Goal: Navigation & Orientation: Find specific page/section

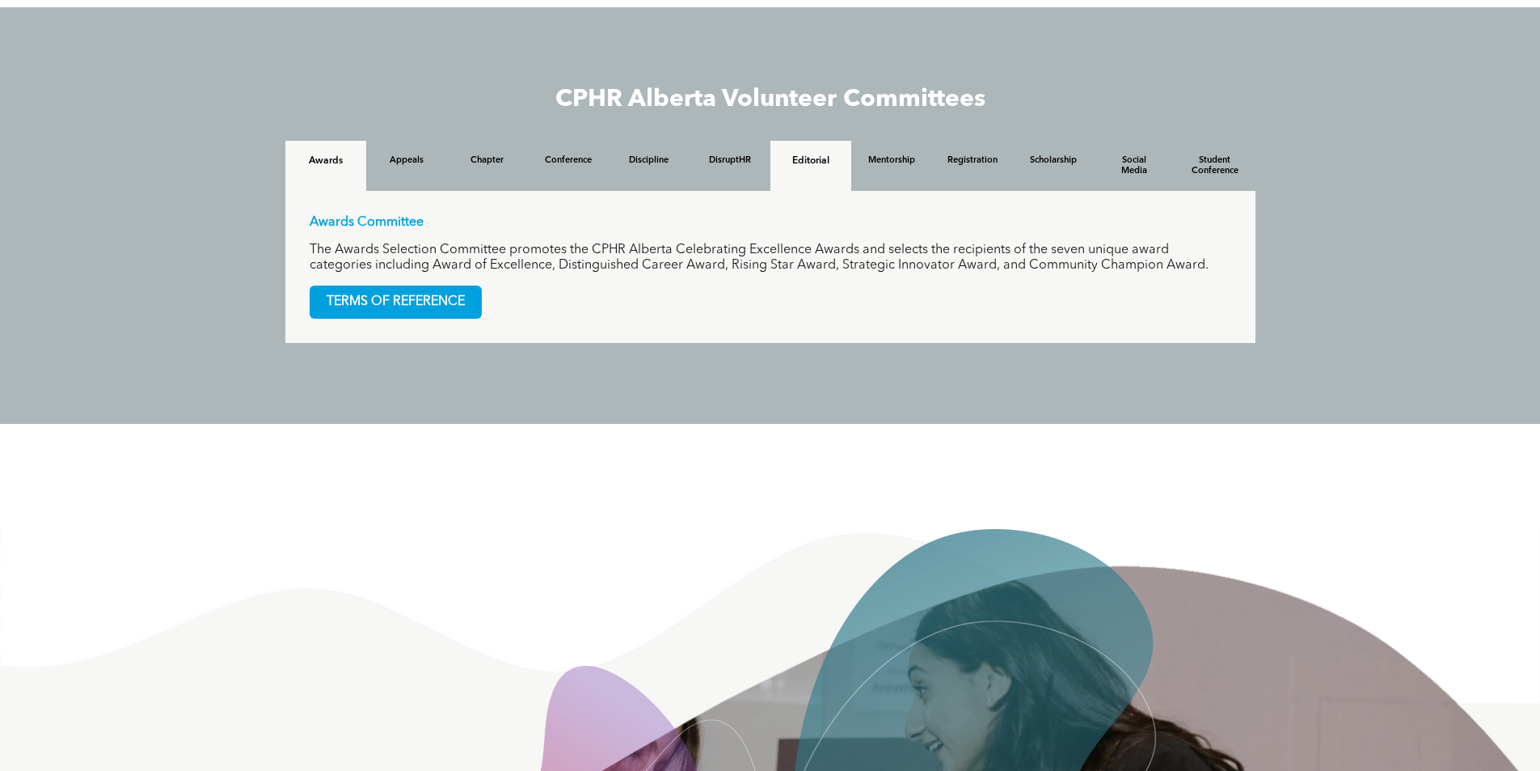
scroll to position [1566, 0]
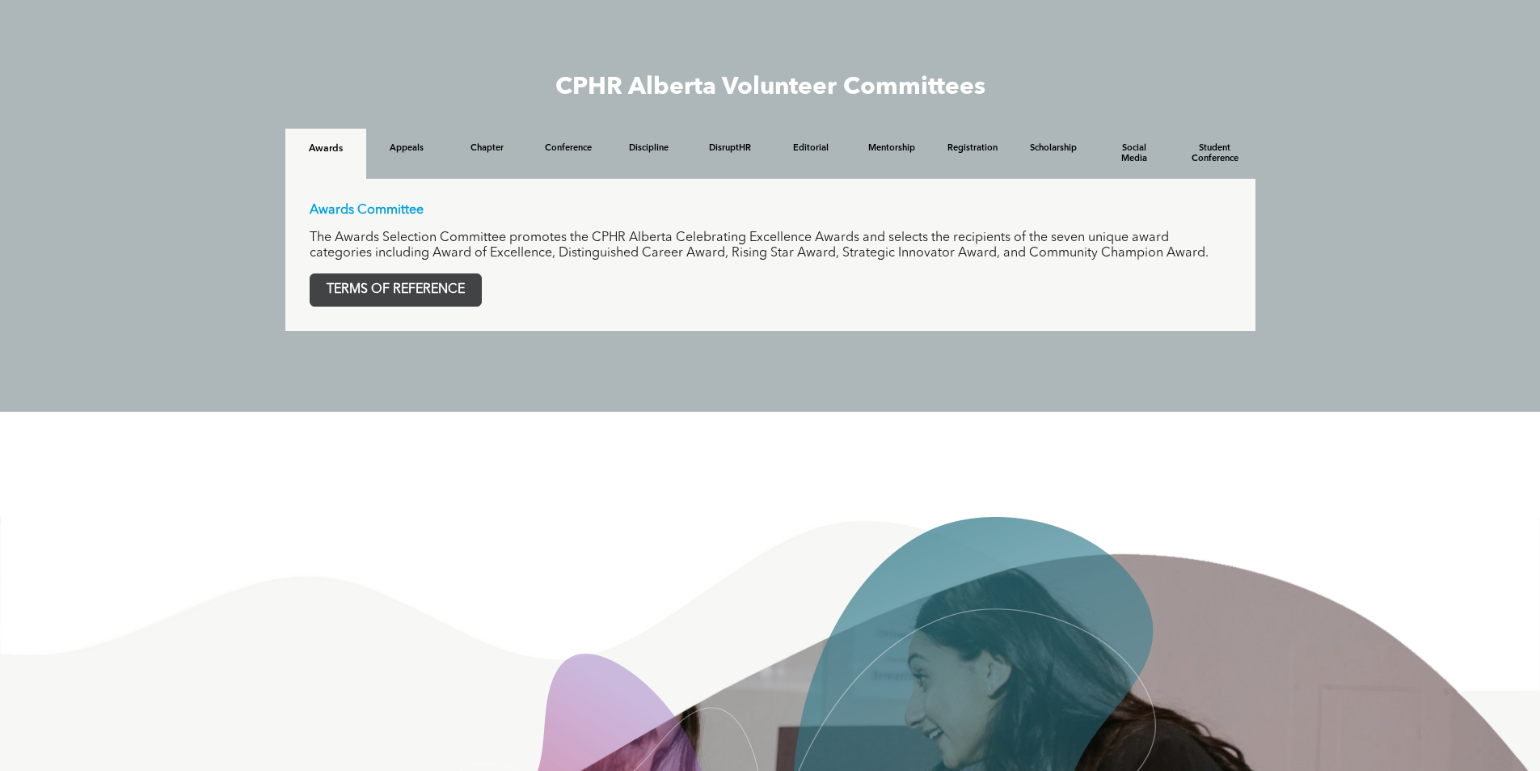
click at [423, 294] on span "TERMS OF REFERENCE" at bounding box center [395, 290] width 171 height 32
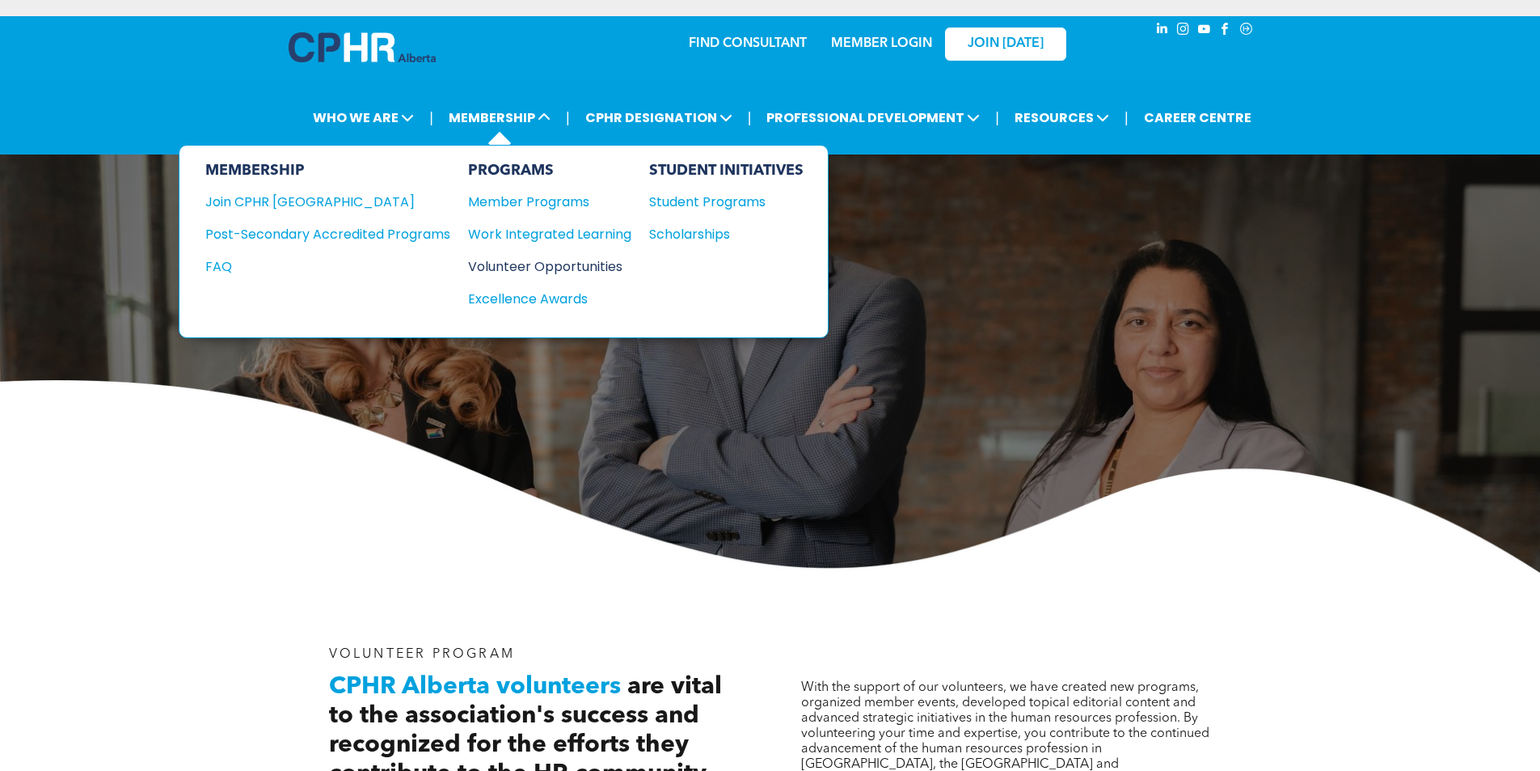
click at [574, 260] on div "Volunteer Opportunities" at bounding box center [541, 266] width 147 height 20
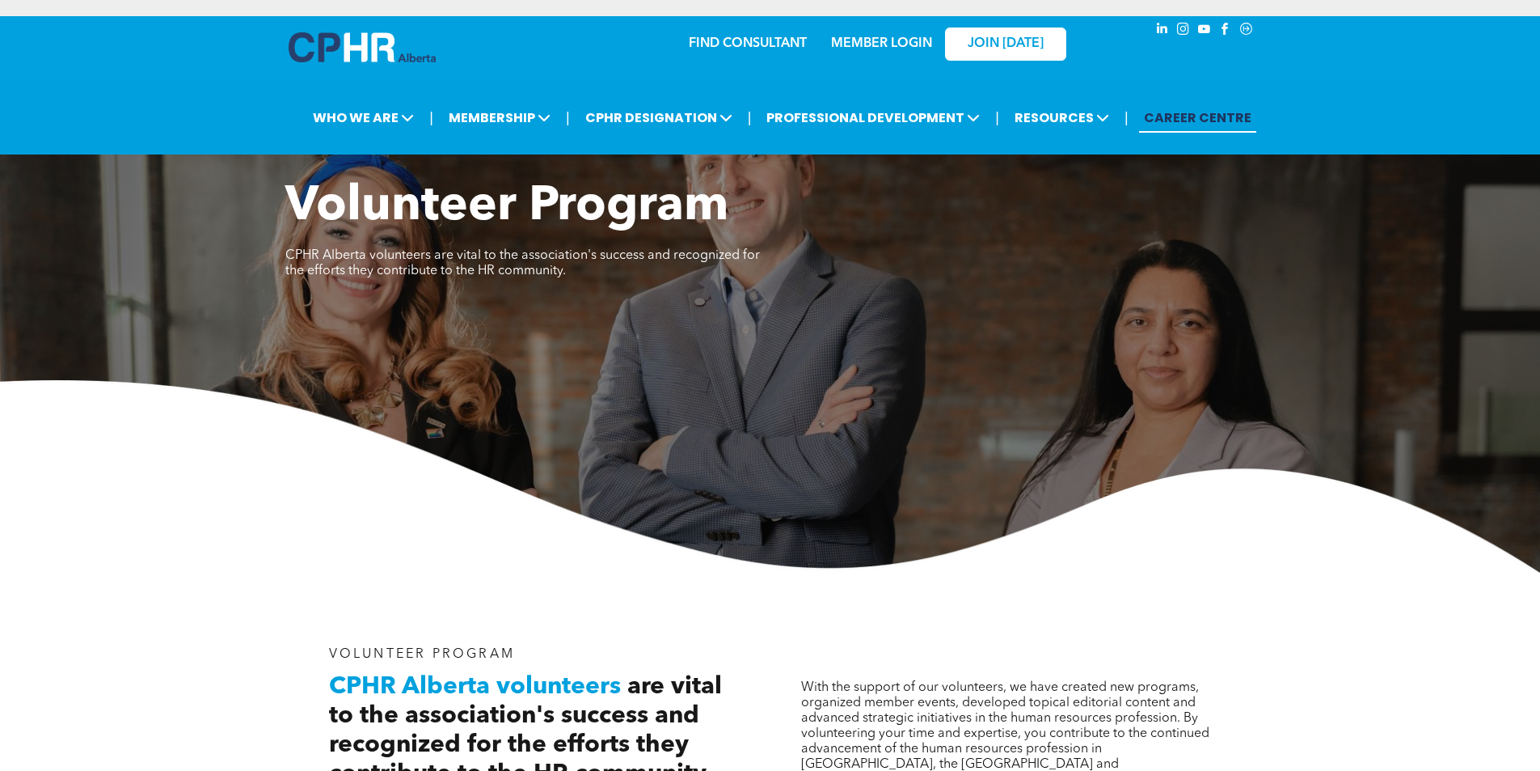
click at [1202, 120] on link "CAREER CENTRE" at bounding box center [1197, 118] width 117 height 30
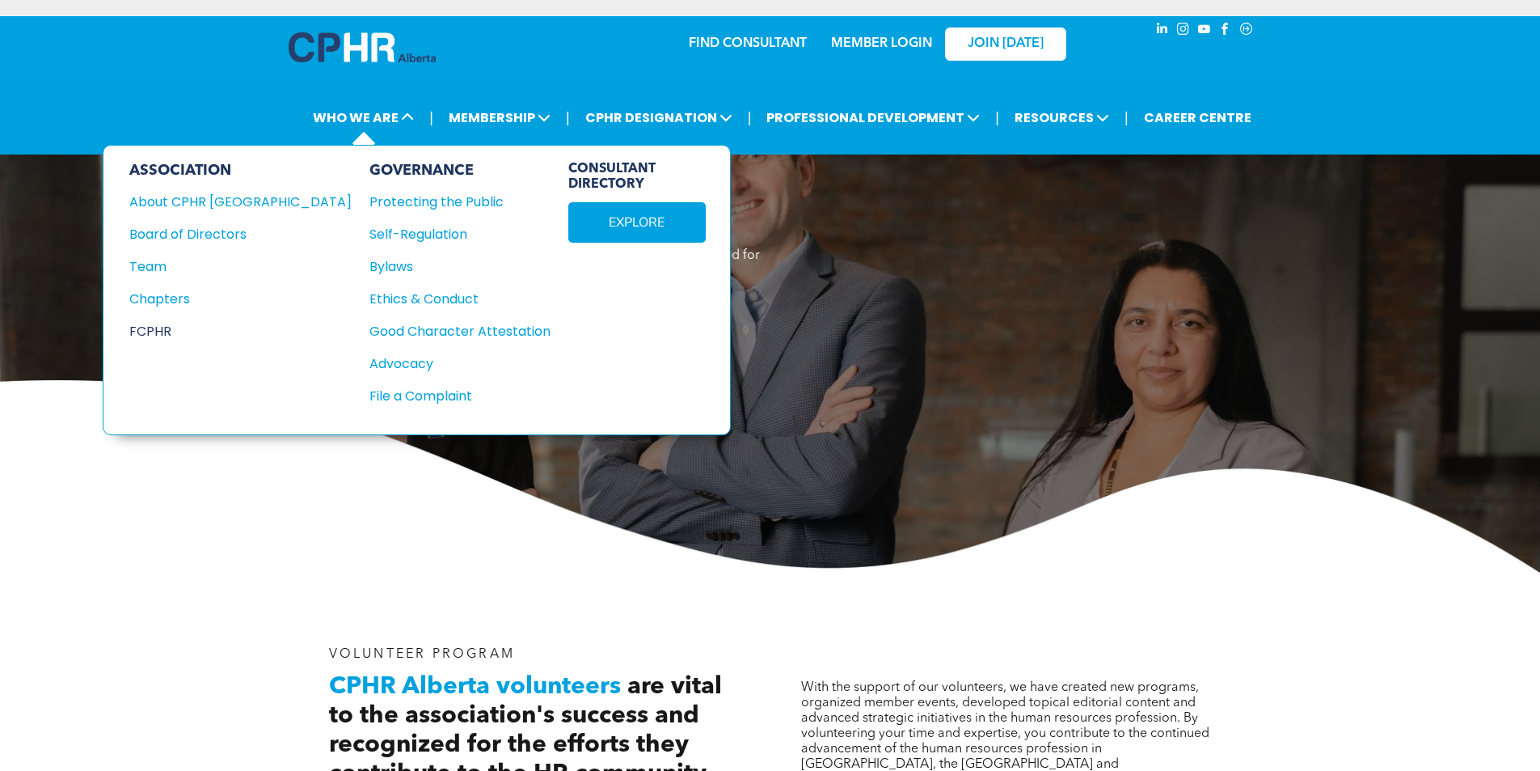
click at [163, 331] on div "FCPHR" at bounding box center [229, 331] width 201 height 20
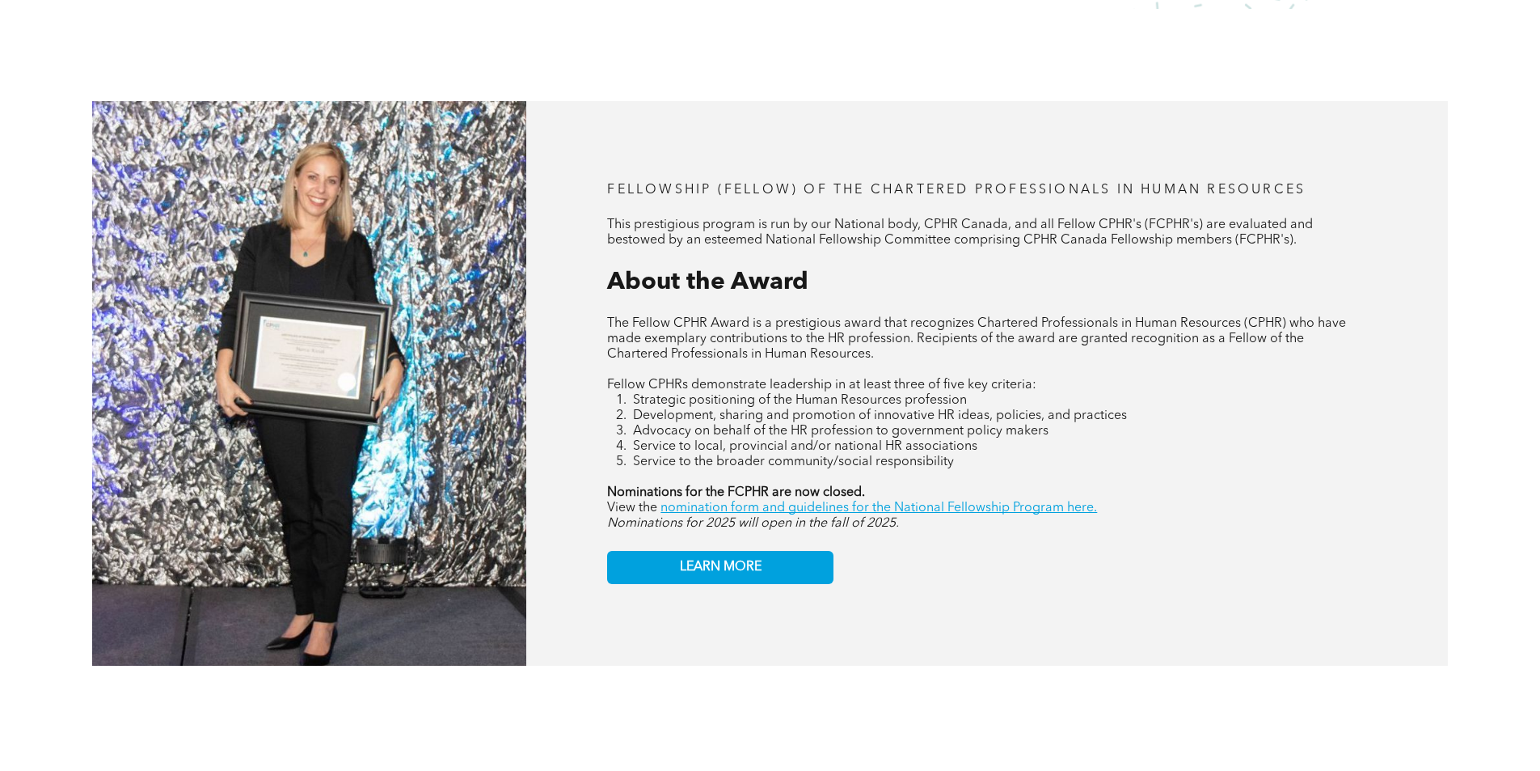
scroll to position [716, 0]
